Goal: Information Seeking & Learning: Understand process/instructions

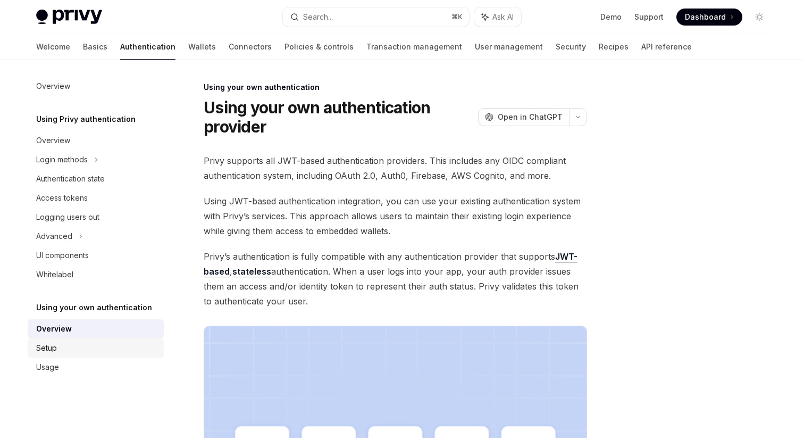
scroll to position [319, 0]
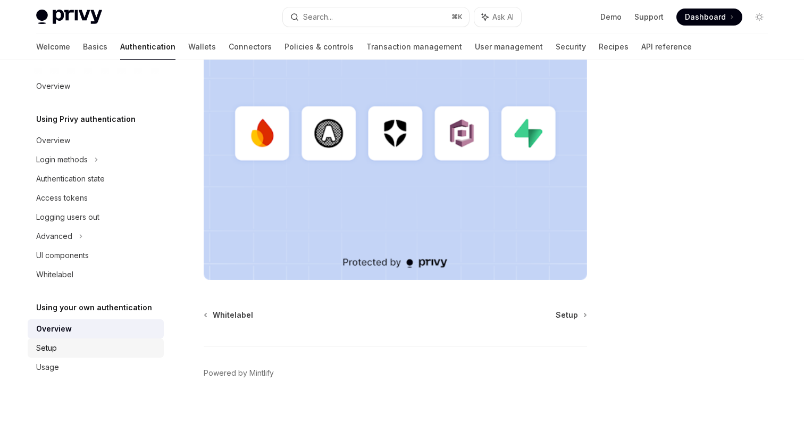
click at [68, 347] on div "Setup" at bounding box center [96, 347] width 121 height 13
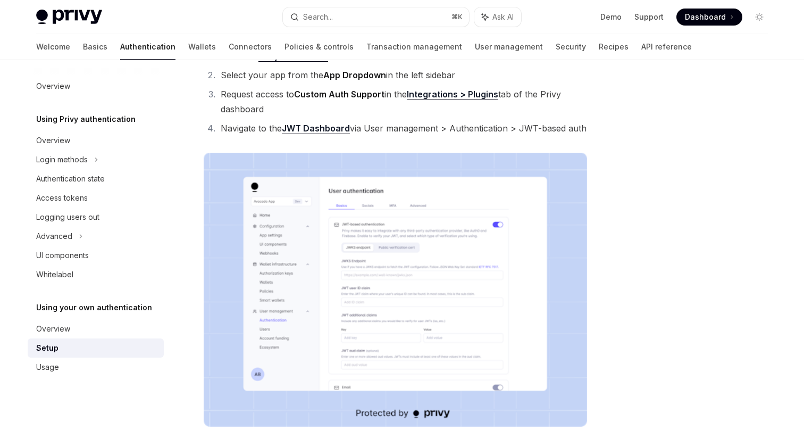
scroll to position [132, 0]
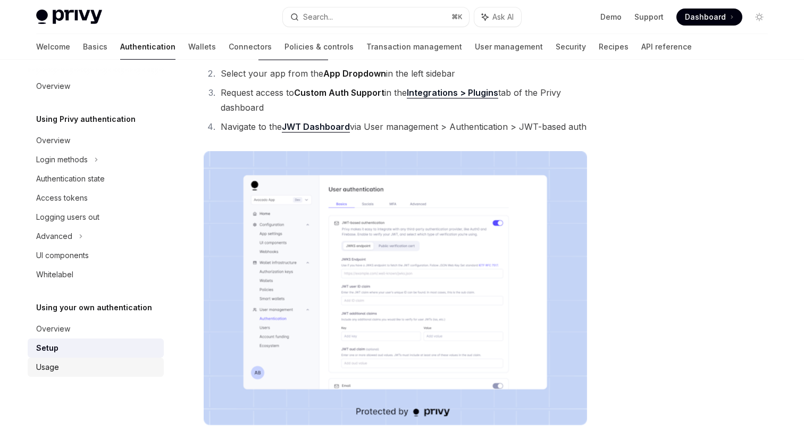
click at [122, 372] on div "Usage" at bounding box center [96, 366] width 121 height 13
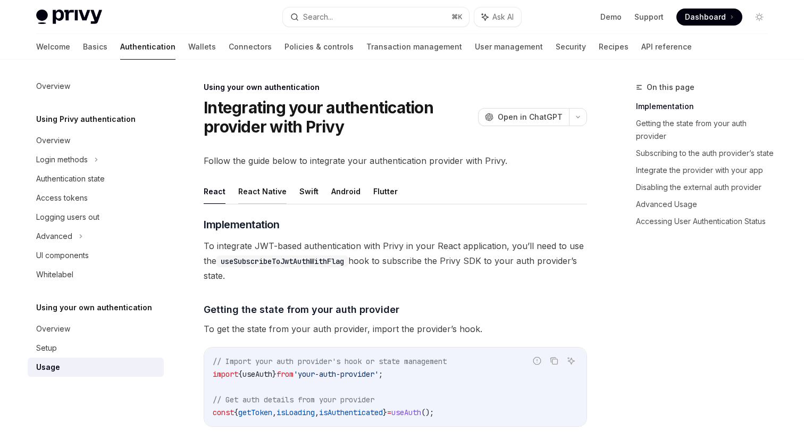
click at [267, 200] on button "React Native" at bounding box center [262, 191] width 48 height 25
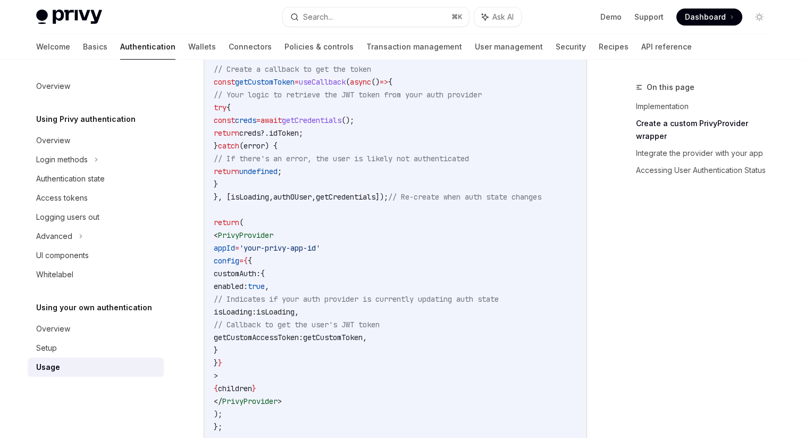
scroll to position [422, 0]
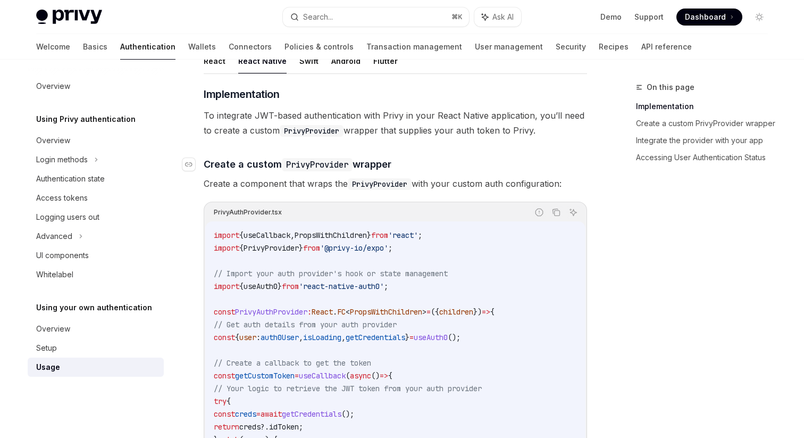
click at [222, 88] on span "Implementation" at bounding box center [241, 94] width 75 height 15
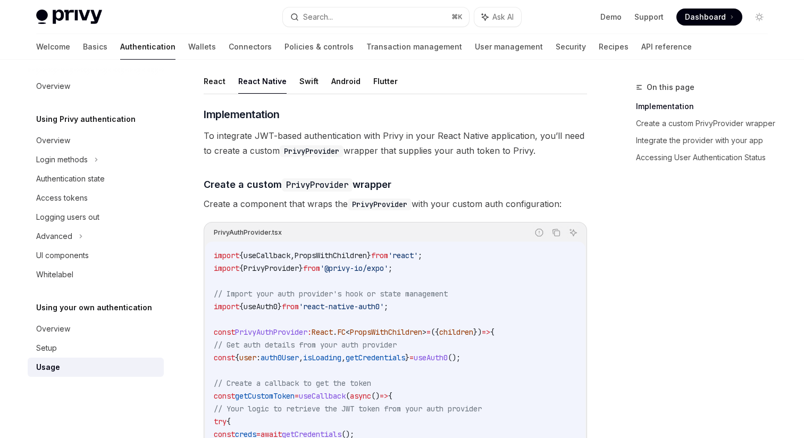
scroll to position [90, 0]
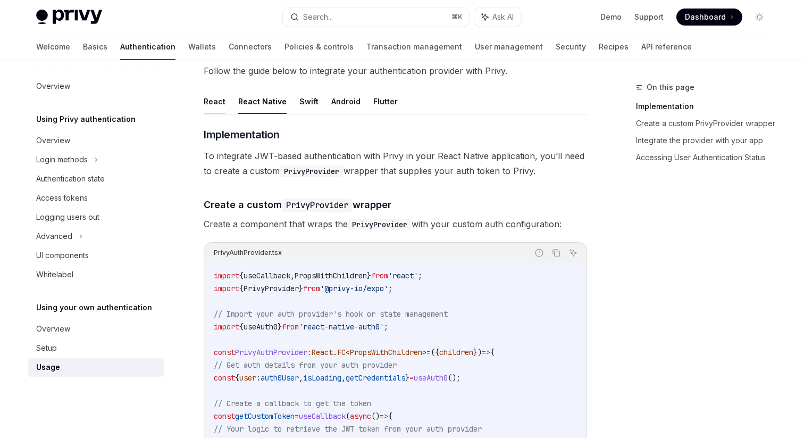
click at [217, 99] on button "React" at bounding box center [215, 101] width 22 height 25
type textarea "*"
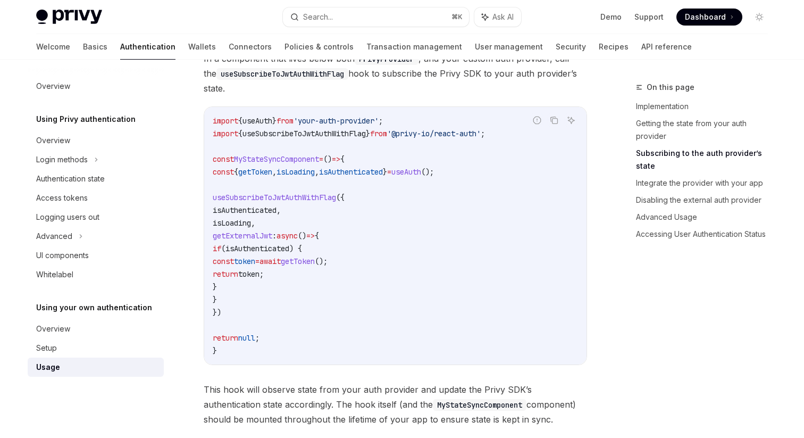
scroll to position [435, 0]
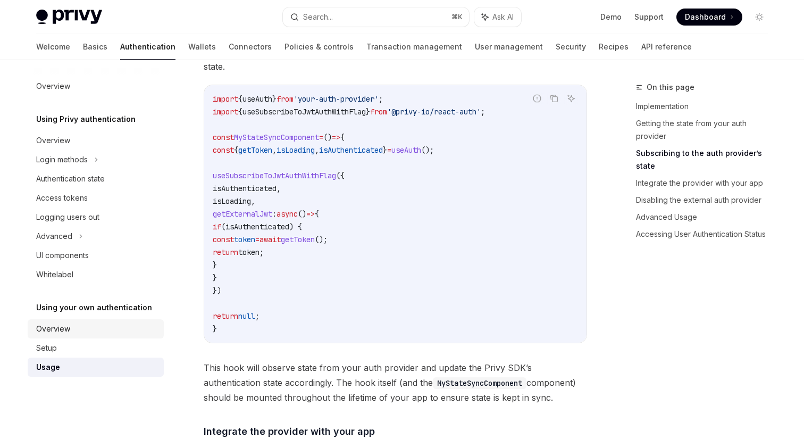
click at [70, 334] on div "Overview" at bounding box center [96, 328] width 121 height 13
click at [70, 350] on div "Setup" at bounding box center [96, 347] width 121 height 13
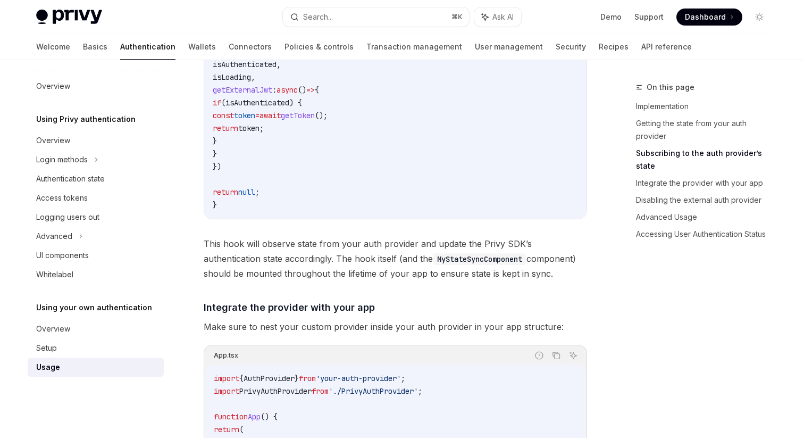
scroll to position [560, 0]
click at [71, 344] on div "Setup" at bounding box center [96, 347] width 121 height 13
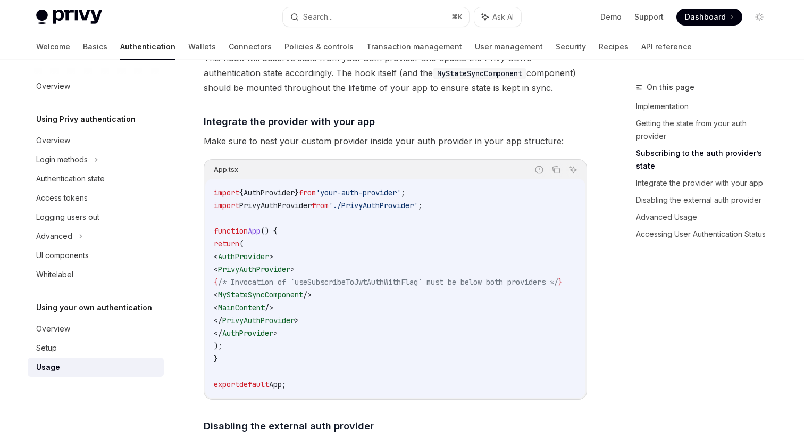
scroll to position [801, 0]
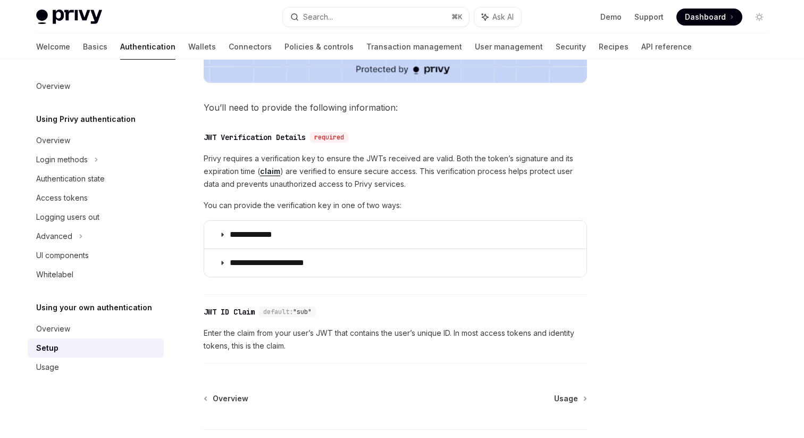
scroll to position [499, 0]
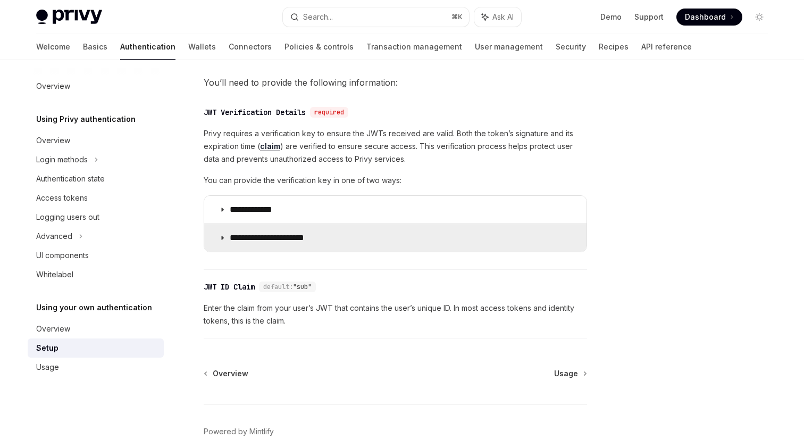
click at [221, 239] on icon at bounding box center [222, 237] width 6 height 6
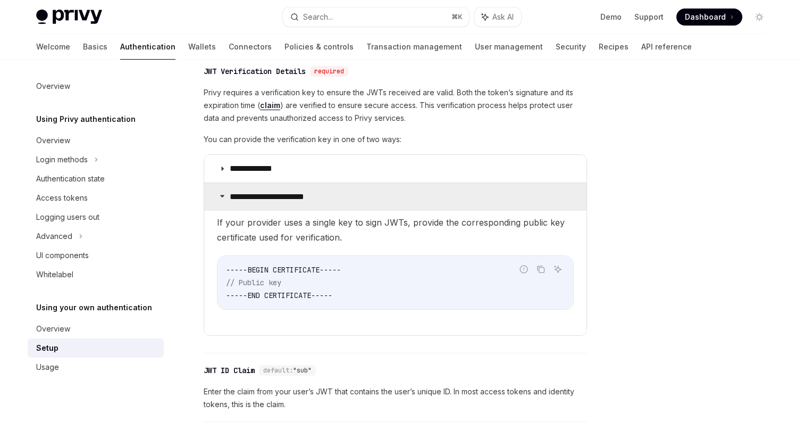
scroll to position [575, 0]
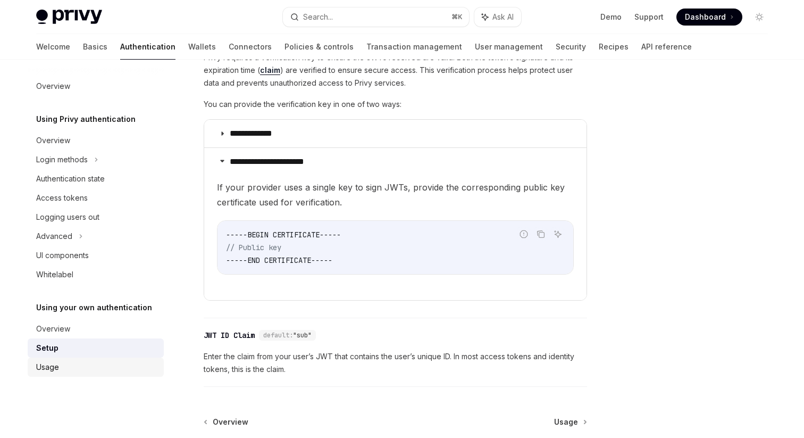
click at [70, 375] on link "Usage" at bounding box center [96, 366] width 136 height 19
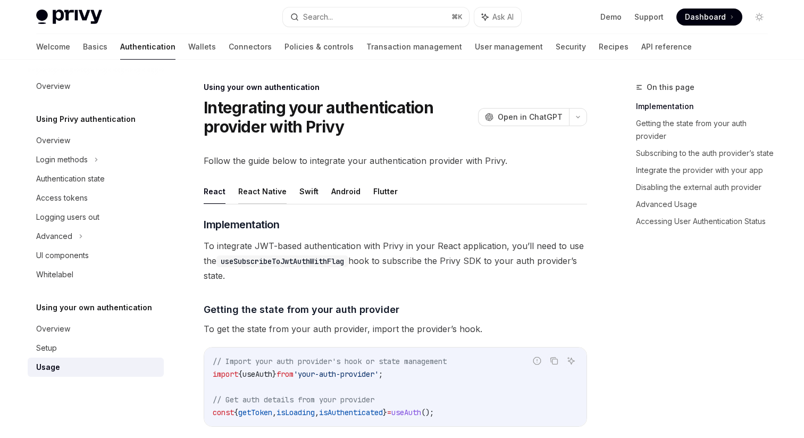
click at [269, 192] on button "React Native" at bounding box center [262, 191] width 48 height 25
type textarea "*"
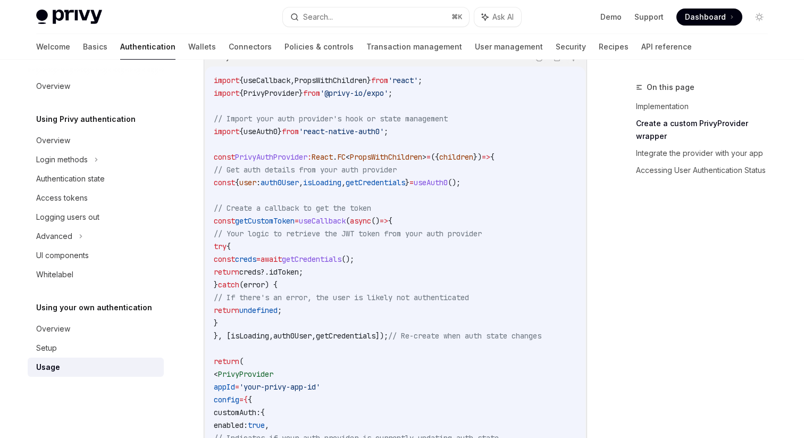
scroll to position [285, 0]
click at [448, 184] on span "useAuth0" at bounding box center [431, 182] width 34 height 10
copy span "useAuth0"
drag, startPoint x: 330, startPoint y: 132, endPoint x: 411, endPoint y: 133, distance: 81.3
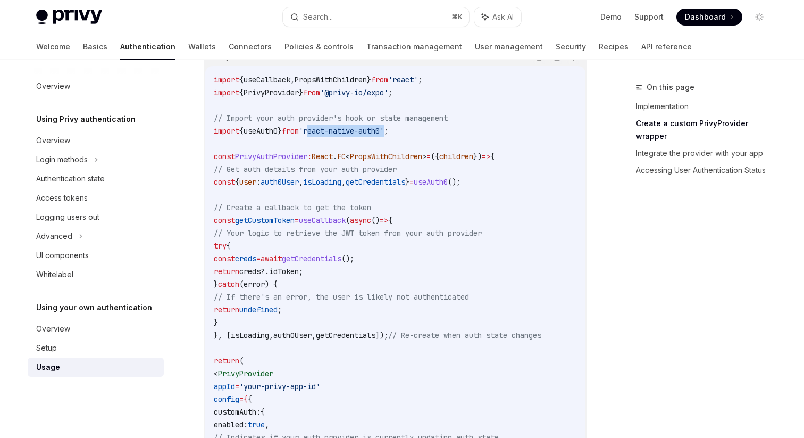
click at [384, 133] on span "'react-native-auth0'" at bounding box center [341, 131] width 85 height 10
copy span "react-native-auth0"
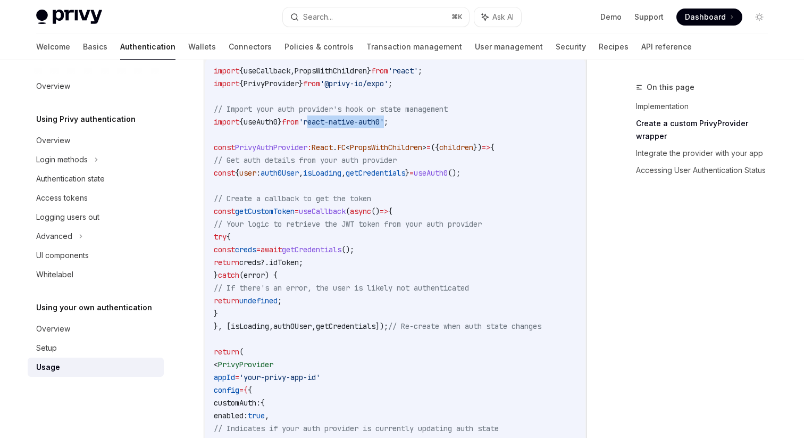
scroll to position [293, 0]
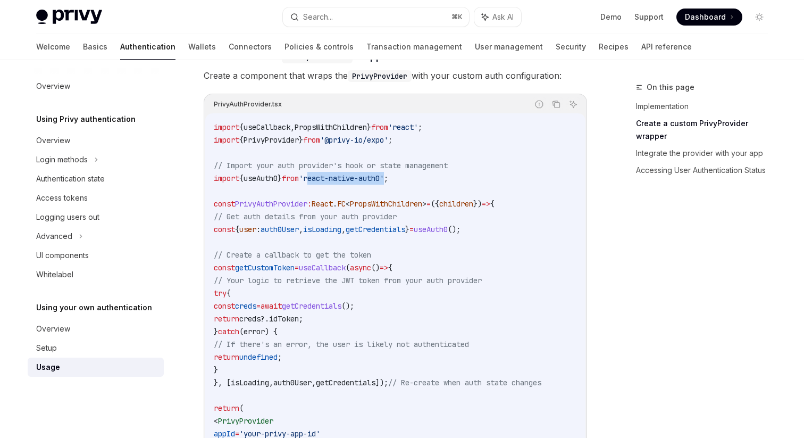
click at [484, 377] on span "// Re-create when auth state changes" at bounding box center [464, 382] width 153 height 10
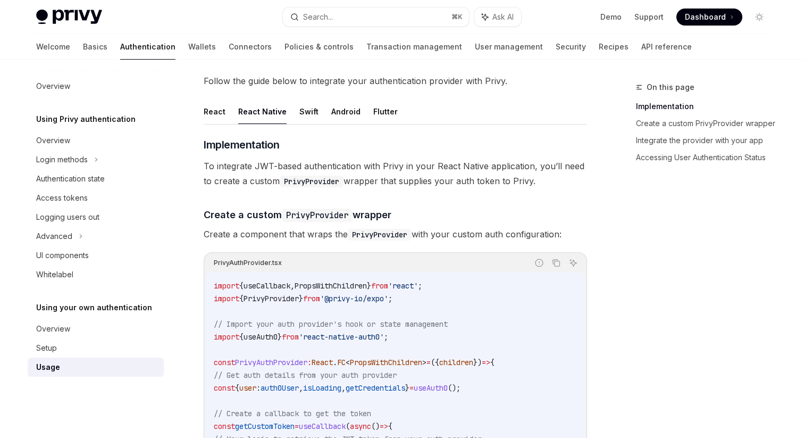
scroll to position [51, 0]
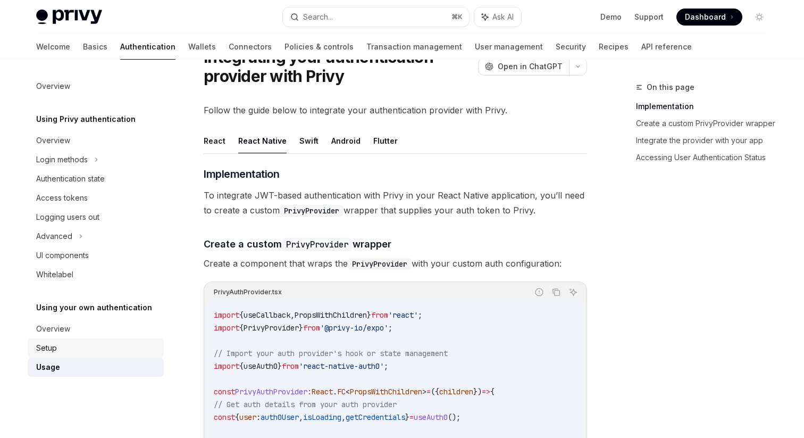
click at [61, 348] on div "Setup" at bounding box center [96, 347] width 121 height 13
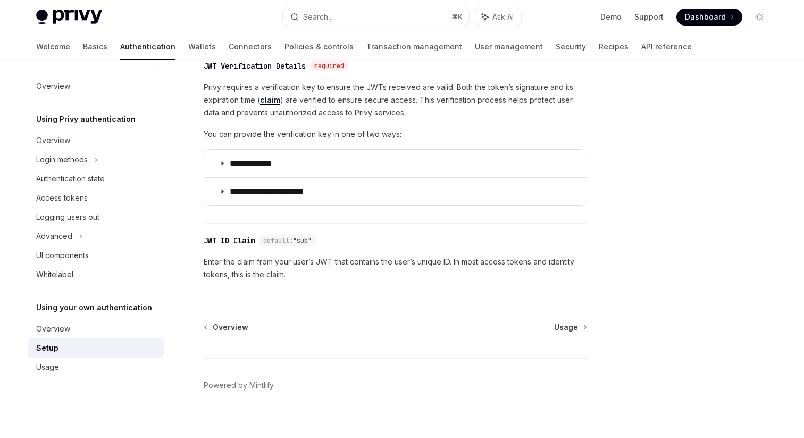
scroll to position [557, 0]
